Goal: Task Accomplishment & Management: Use online tool/utility

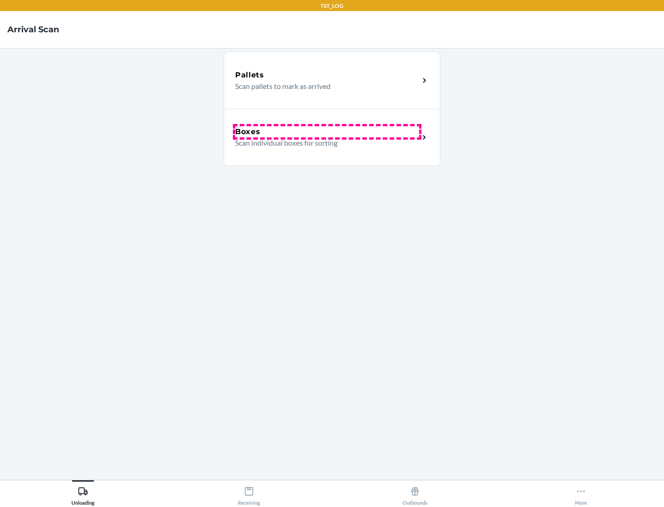
click at [327, 132] on div "Boxes" at bounding box center [327, 131] width 184 height 11
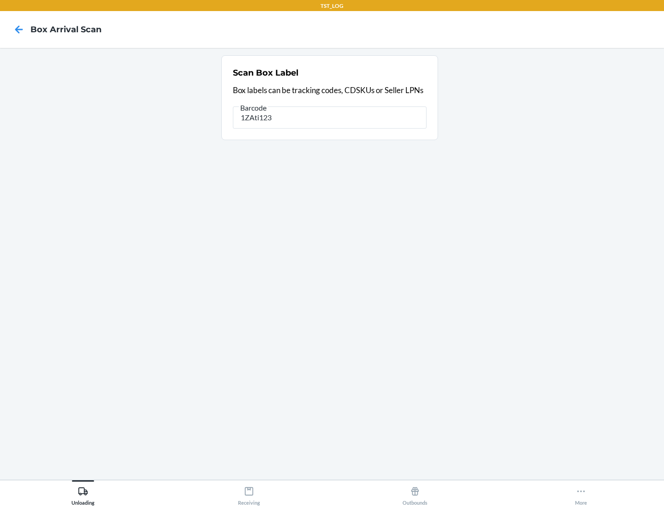
type input "1ZAti123"
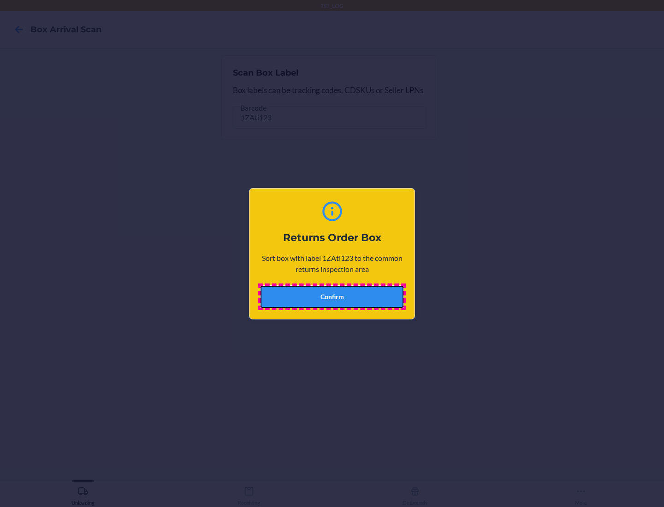
click at [332, 297] on button "Confirm" at bounding box center [332, 297] width 143 height 22
